Goal: Task Accomplishment & Management: Complete application form

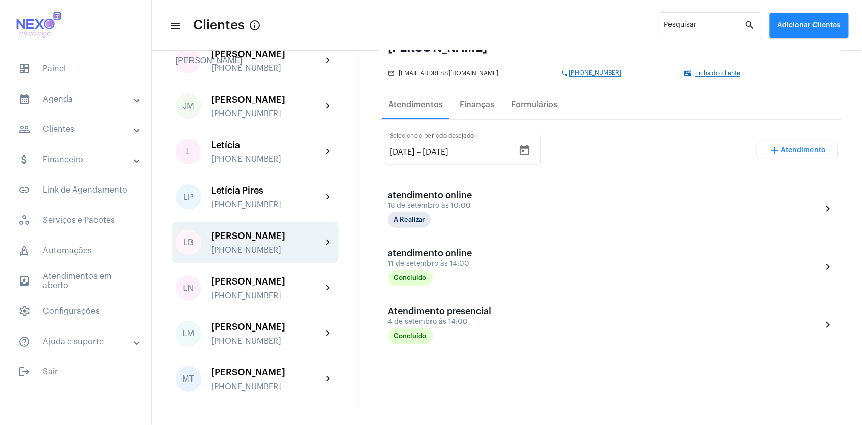
scroll to position [809, 0]
click at [273, 241] on div "[PERSON_NAME]" at bounding box center [266, 236] width 111 height 10
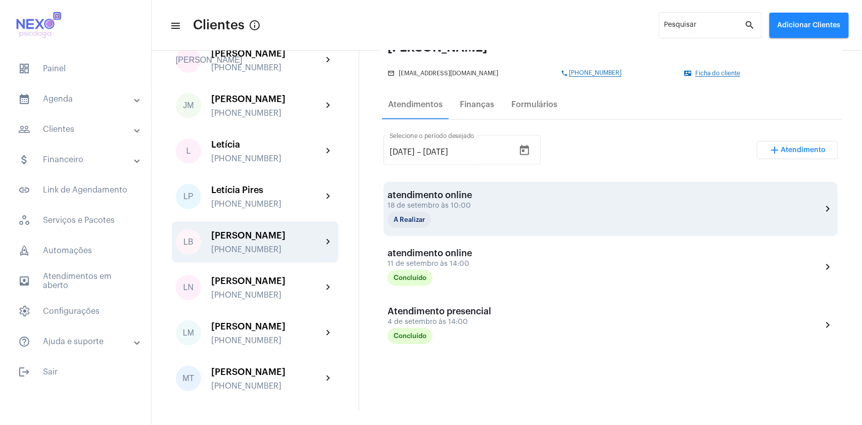
click at [442, 210] on div "atendimento online [DATE] 10:00 A Realizar" at bounding box center [438, 209] width 101 height 38
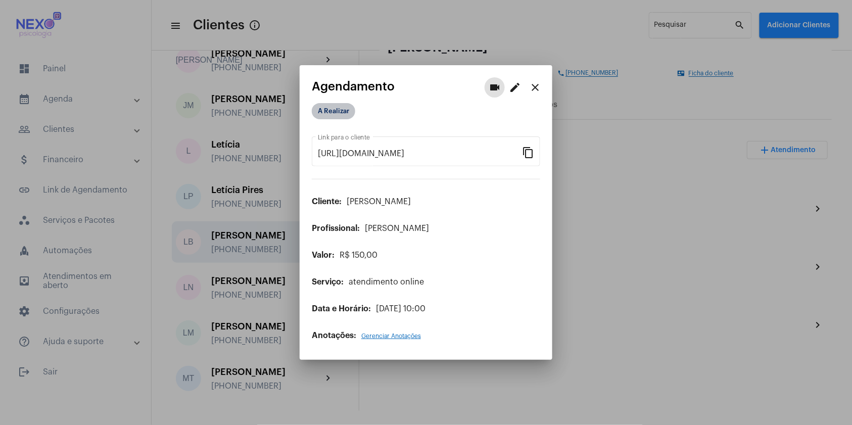
click at [338, 110] on mat-chip "A Realizar" at bounding box center [333, 111] width 43 height 16
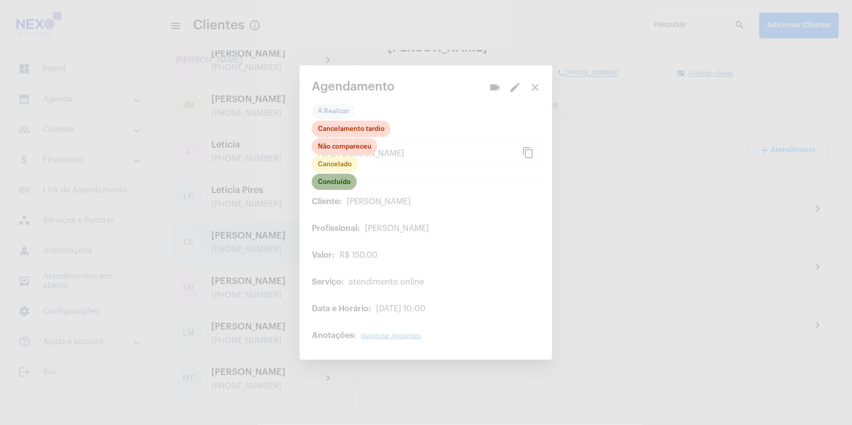
click at [347, 178] on mat-chip "Concluído" at bounding box center [334, 182] width 45 height 16
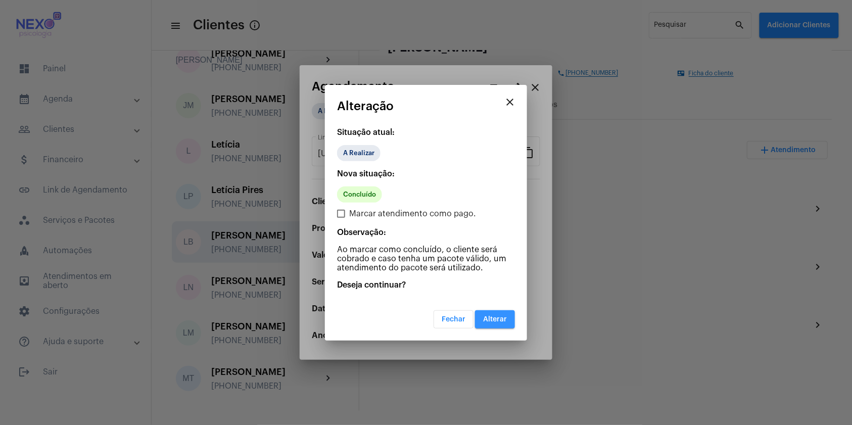
click at [491, 313] on button "Alterar" at bounding box center [495, 319] width 40 height 18
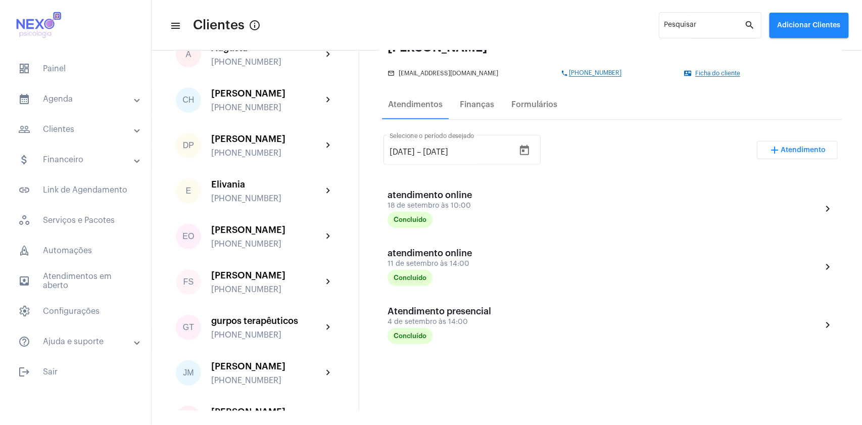
scroll to position [312, 0]
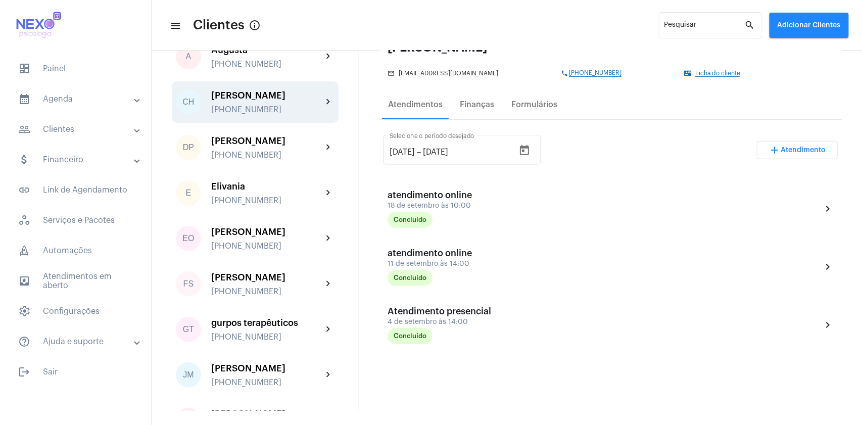
click at [237, 109] on div "[PERSON_NAME] [PHONE_NUMBER]" at bounding box center [266, 102] width 111 height 24
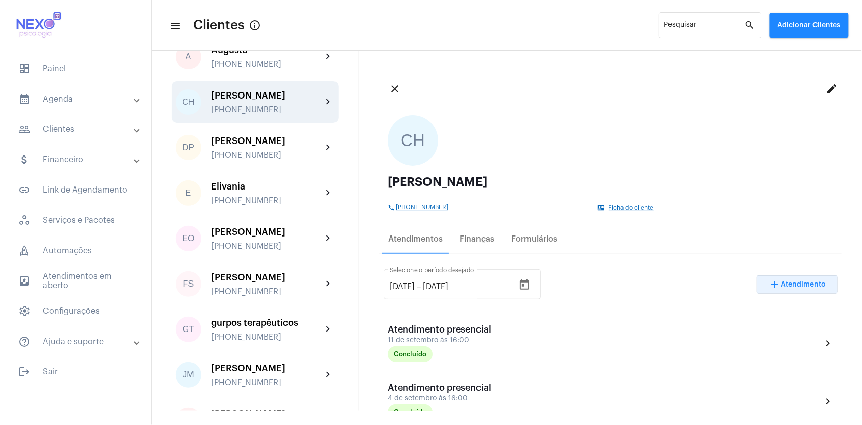
click at [804, 284] on span "Atendimento" at bounding box center [804, 284] width 45 height 7
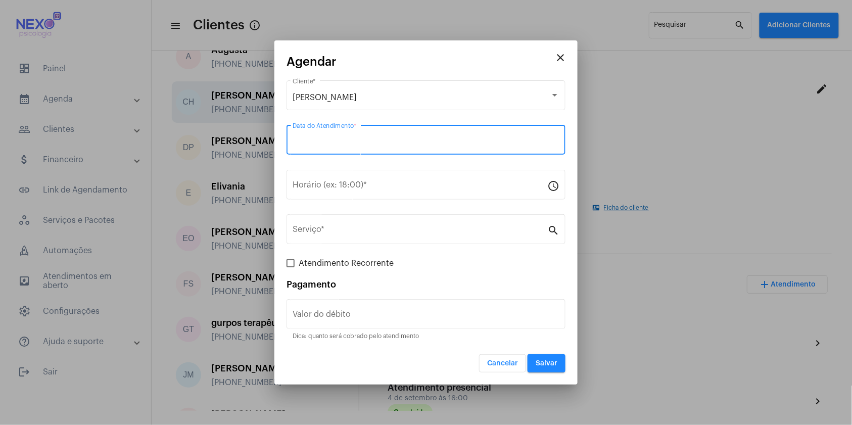
click at [379, 140] on input "Data do Atendimento *" at bounding box center [426, 142] width 267 height 9
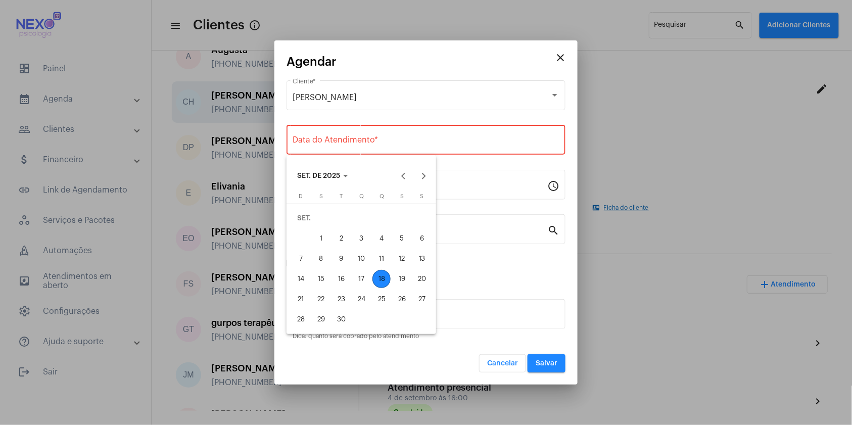
click at [381, 282] on div "18" at bounding box center [382, 279] width 18 height 18
type input "[DATE]"
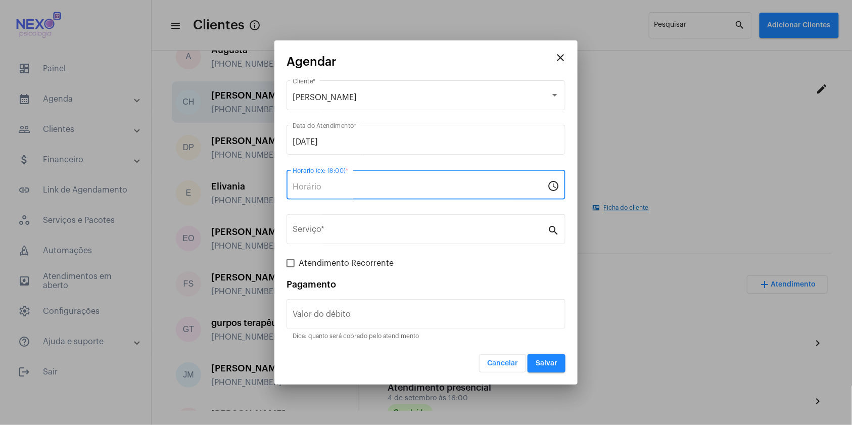
click at [372, 190] on input "Horário (ex: 18:00) *" at bounding box center [420, 186] width 255 height 9
type input "16:00"
click at [381, 261] on span "Atendimento Recorrente" at bounding box center [346, 263] width 95 height 12
click at [291, 267] on input "Atendimento Recorrente" at bounding box center [290, 267] width 1 height 1
checkbox input "true"
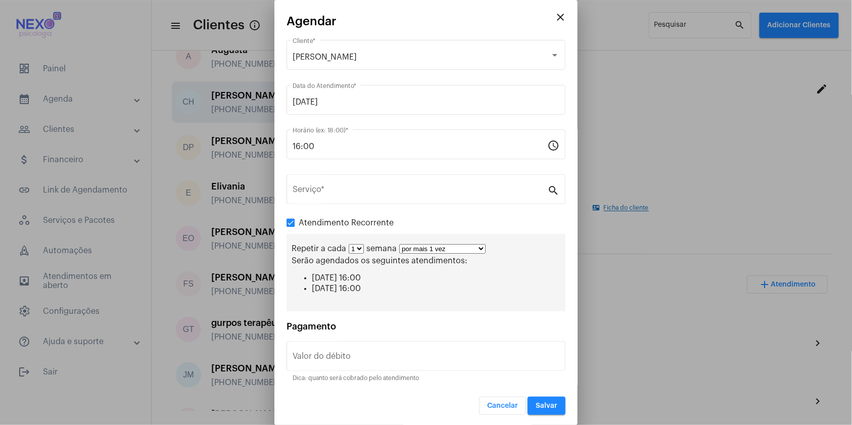
click at [482, 249] on select "por mais 1 vez por mais 2 vezes por mais 3 vezes por mais 4 vezes por mais 5 ve…" at bounding box center [442, 249] width 86 height 10
select select "4: 5"
click at [400, 245] on select "por mais 1 vez por mais 2 vezes por mais 3 vezes por mais 4 vezes por mais 5 ve…" at bounding box center [442, 249] width 86 height 10
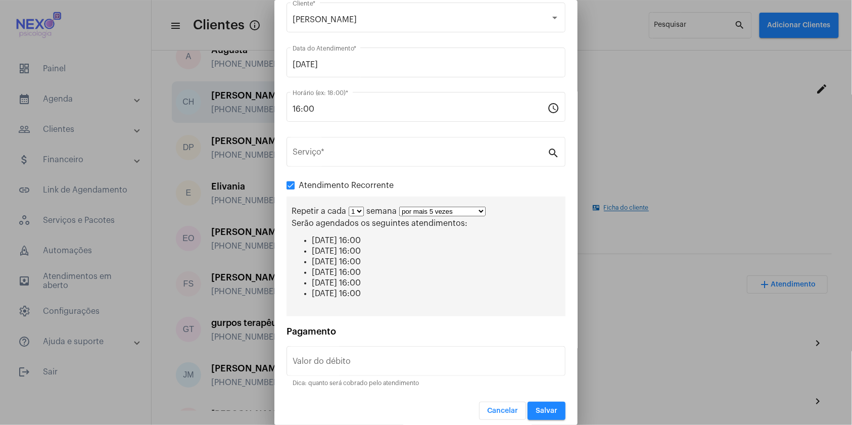
scroll to position [43, 0]
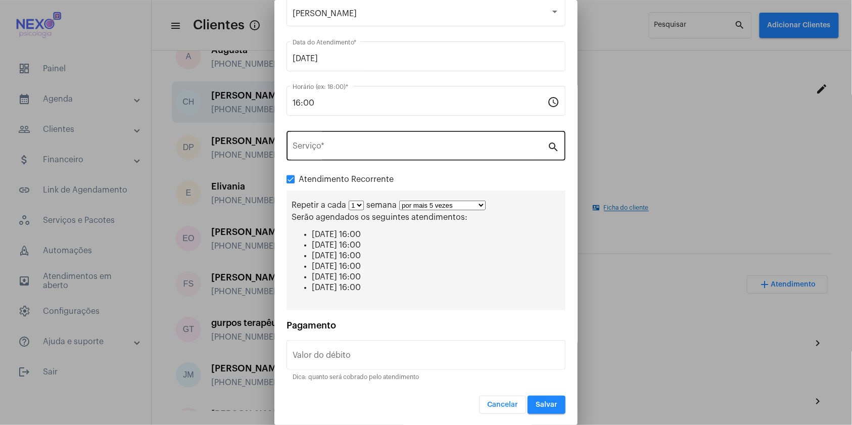
drag, startPoint x: 536, startPoint y: 404, endPoint x: 500, endPoint y: 159, distance: 247.9
click at [500, 159] on form "[PERSON_NAME] * [DATE] Data do Atendimento * 16:00 Horário (ex: 18:00) * schedu…" at bounding box center [426, 204] width 279 height 420
click at [486, 149] on input "Serviço *" at bounding box center [420, 148] width 255 height 9
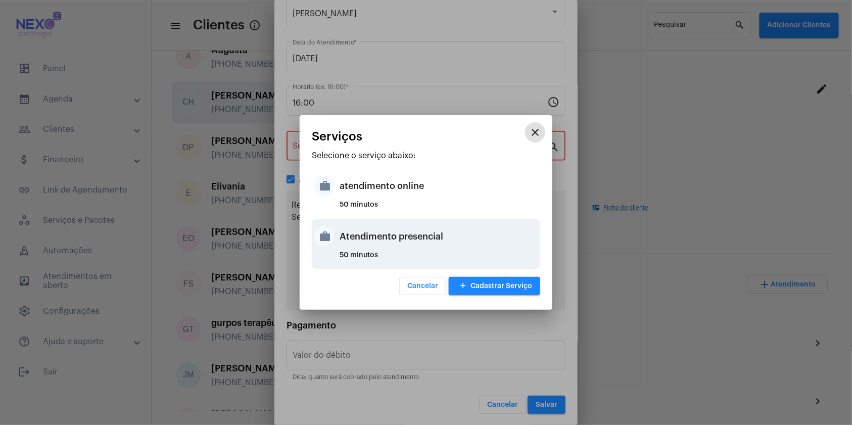
click at [418, 229] on div "Atendimento presencial" at bounding box center [439, 236] width 198 height 30
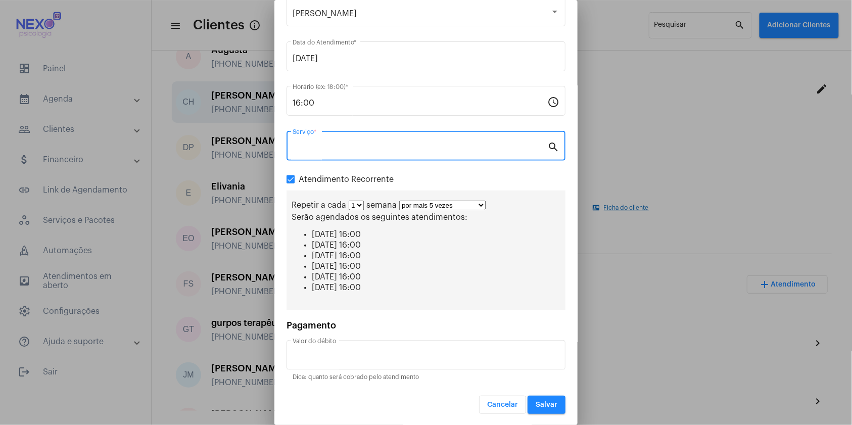
type input "Atendimento presencial"
type input "R$ 150"
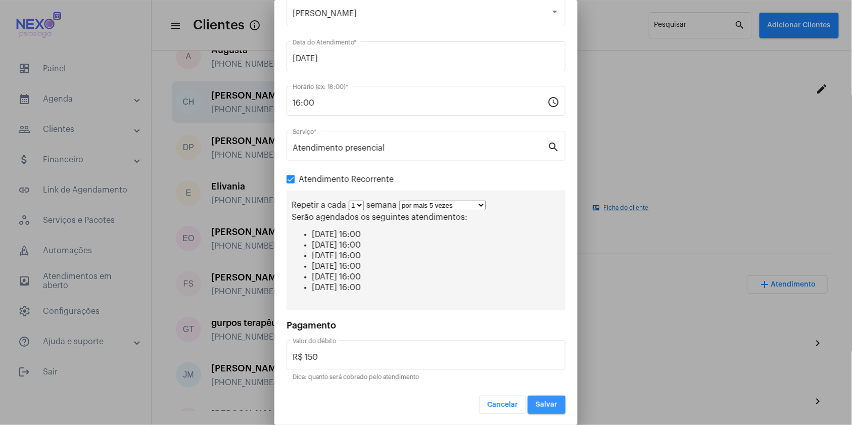
click at [536, 402] on span "Salvar" at bounding box center [547, 404] width 22 height 7
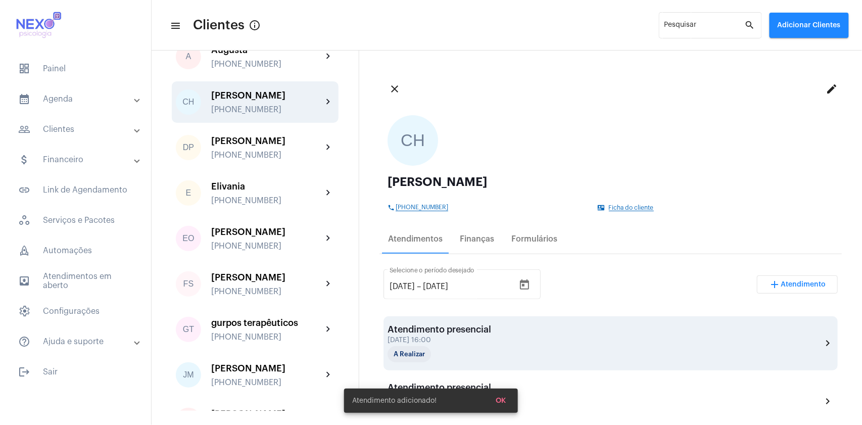
click at [459, 338] on div "[DATE] 16:00" at bounding box center [440, 341] width 104 height 8
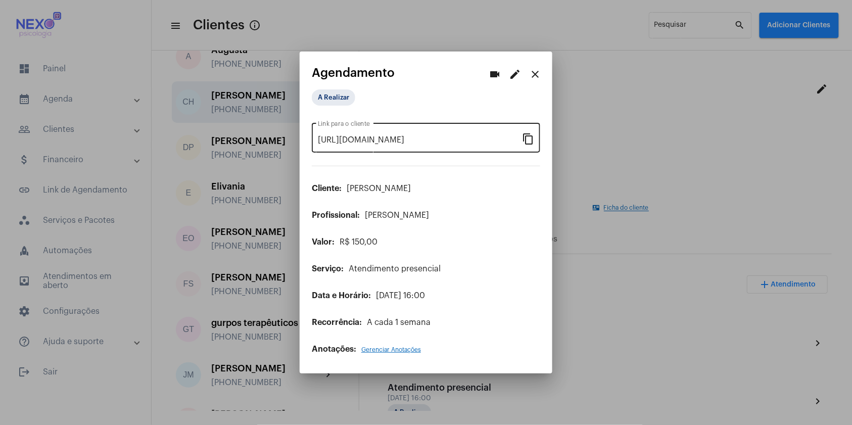
click at [527, 139] on mat-icon "content_copy" at bounding box center [528, 138] width 12 height 12
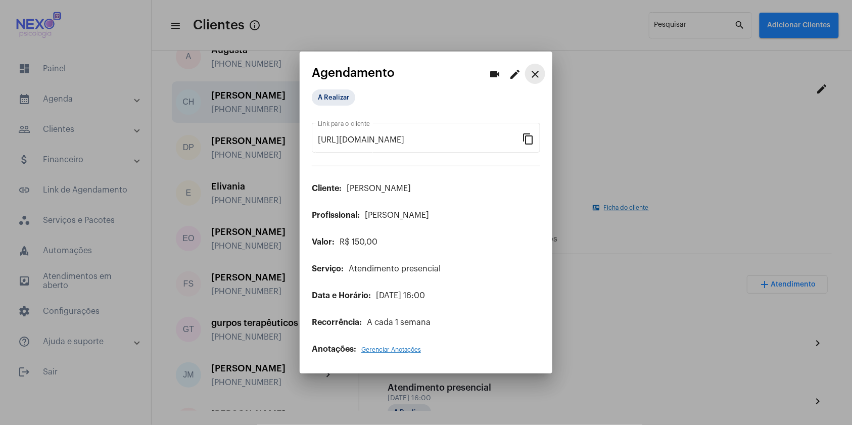
click at [537, 73] on mat-icon "close" at bounding box center [535, 74] width 12 height 12
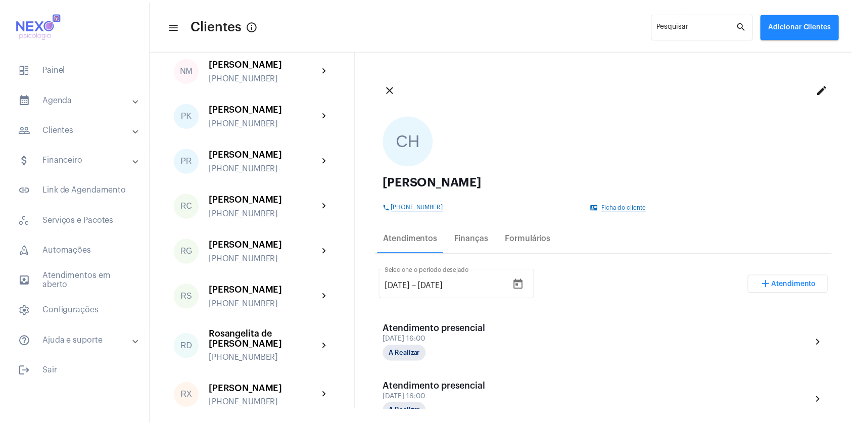
scroll to position [1256, 0]
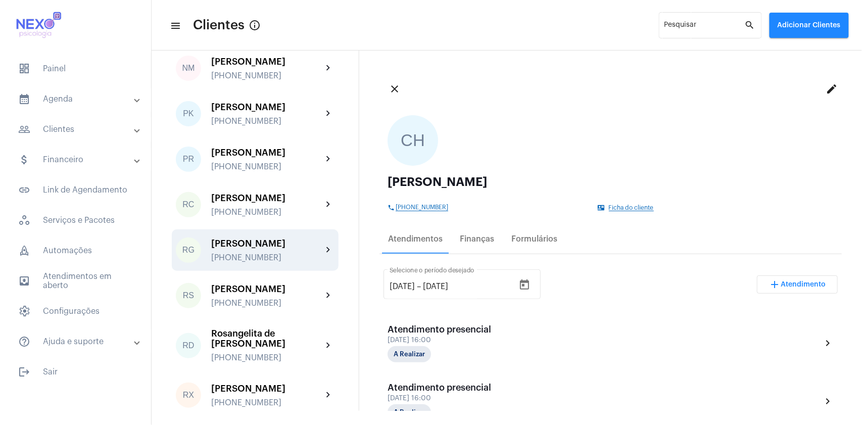
click at [245, 262] on div "[PERSON_NAME] [PHONE_NUMBER]" at bounding box center [266, 251] width 111 height 24
click at [796, 286] on span "Atendimento" at bounding box center [804, 284] width 45 height 7
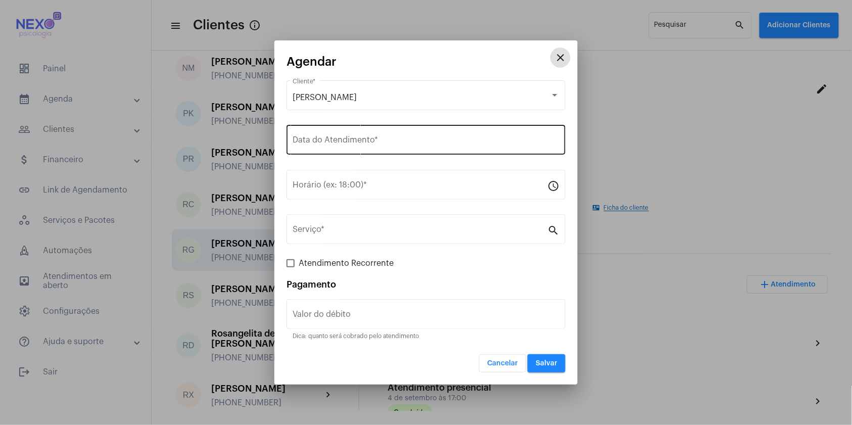
click at [338, 140] on input "Data do Atendimento *" at bounding box center [426, 142] width 267 height 9
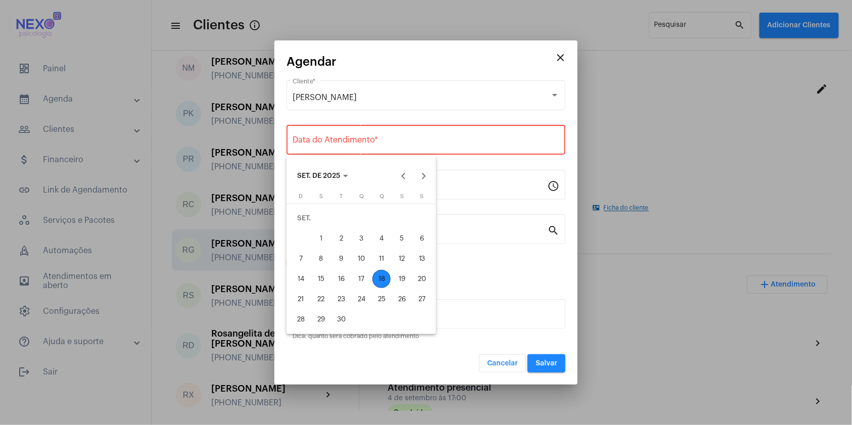
click at [382, 275] on div "18" at bounding box center [382, 279] width 18 height 18
type input "[DATE]"
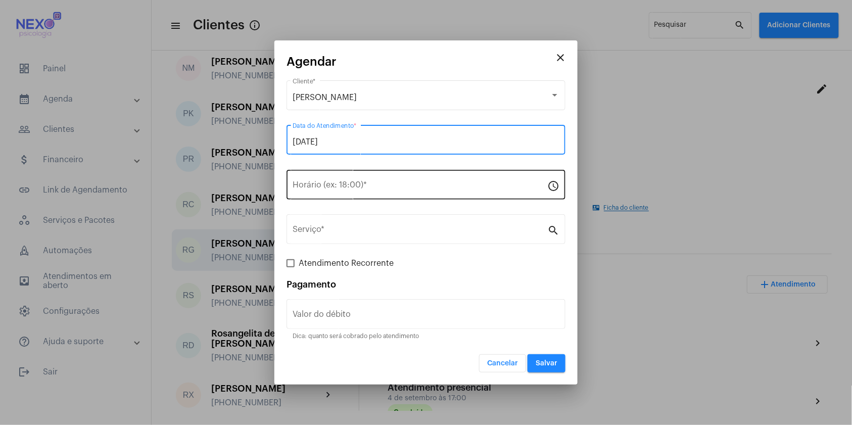
click at [349, 187] on input "Horário (ex: 18:00) *" at bounding box center [420, 186] width 255 height 9
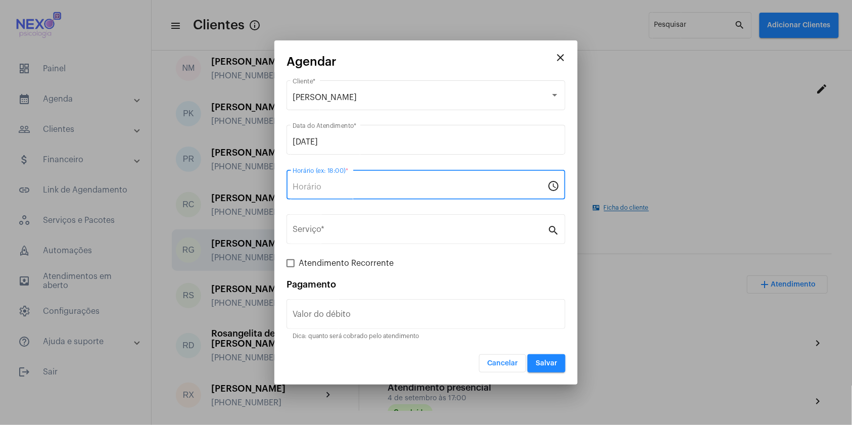
click at [349, 187] on input "Horário (ex: 18:00) *" at bounding box center [420, 186] width 255 height 9
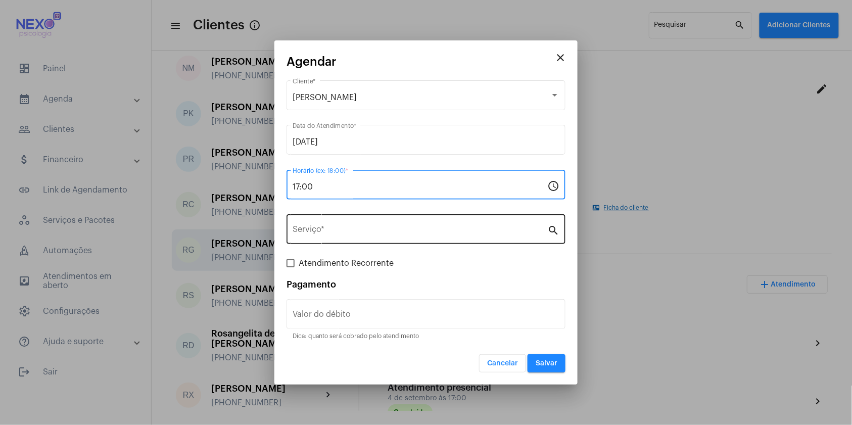
type input "17:00"
click at [329, 228] on input "Serviço *" at bounding box center [420, 231] width 255 height 9
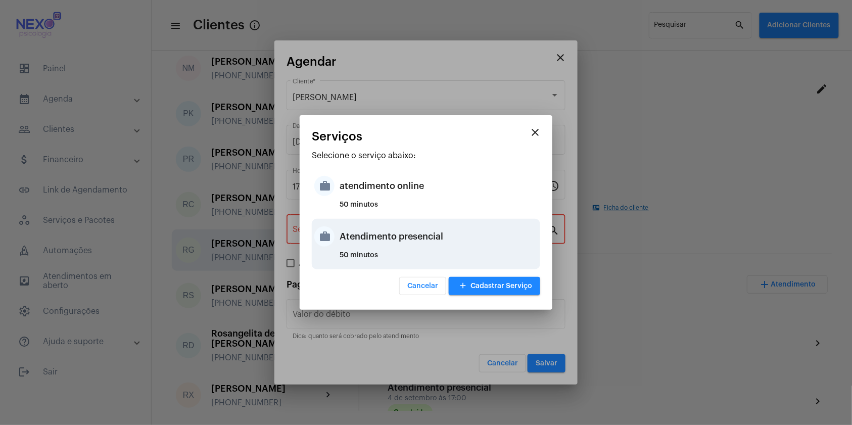
click at [340, 232] on div "Atendimento presencial" at bounding box center [439, 236] width 198 height 30
type input "Atendimento presencial"
type input "R$ 150"
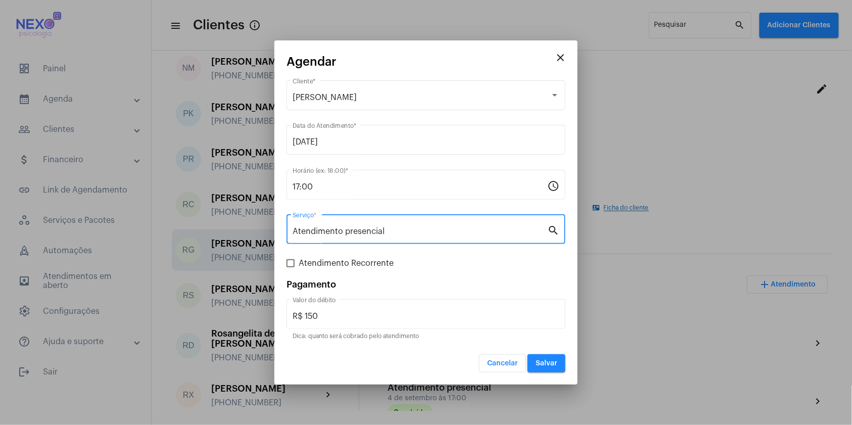
click at [554, 362] on span "Salvar" at bounding box center [547, 363] width 22 height 7
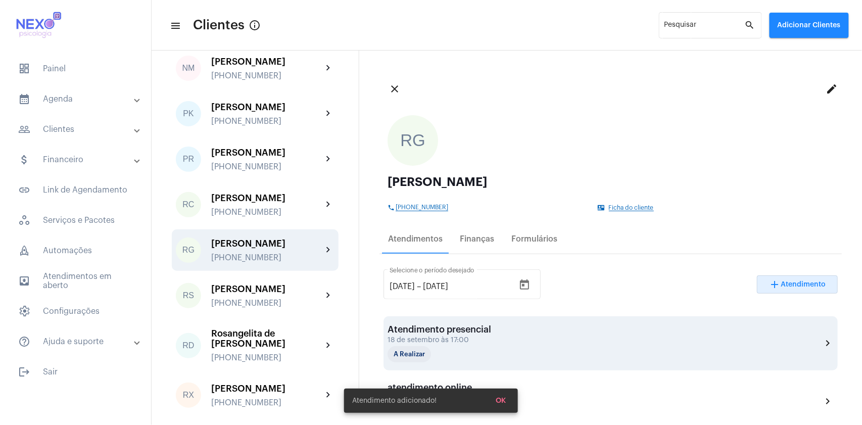
click at [485, 331] on div "Atendimento presencial" at bounding box center [440, 330] width 104 height 10
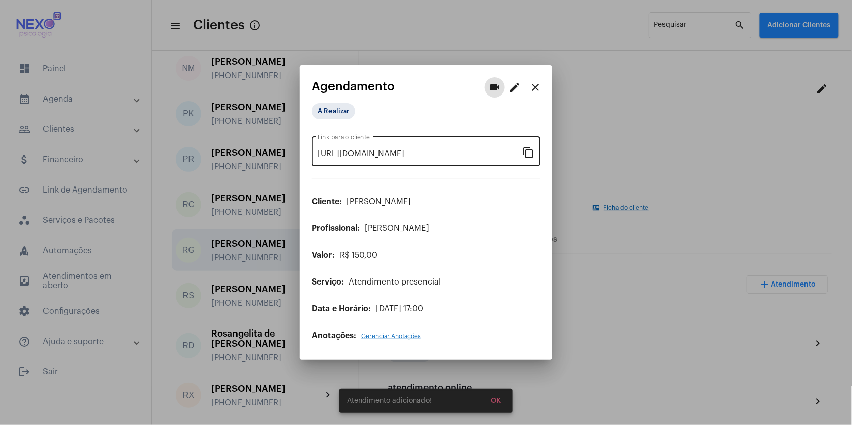
click at [534, 148] on mat-icon "content_copy" at bounding box center [528, 152] width 12 height 12
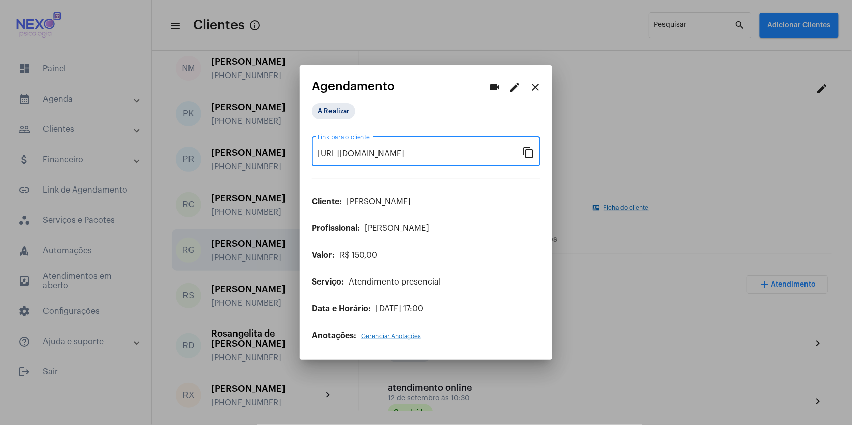
click at [535, 85] on mat-icon "close" at bounding box center [535, 87] width 12 height 12
